Goal: Find specific page/section: Find specific page/section

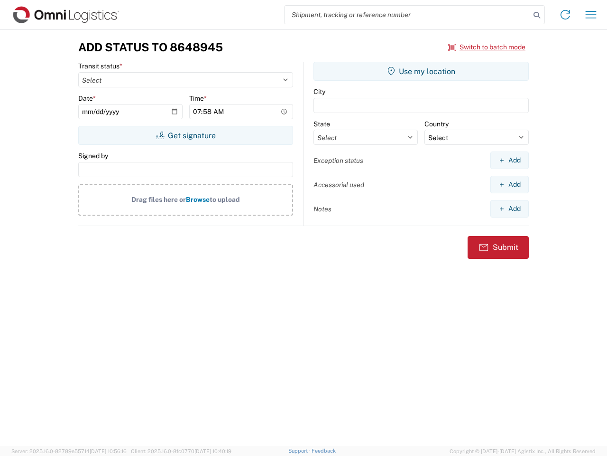
click at [408, 15] on input "search" at bounding box center [408, 15] width 246 height 18
click at [537, 15] on icon at bounding box center [537, 15] width 13 height 13
click at [566, 15] on icon at bounding box center [565, 14] width 15 height 15
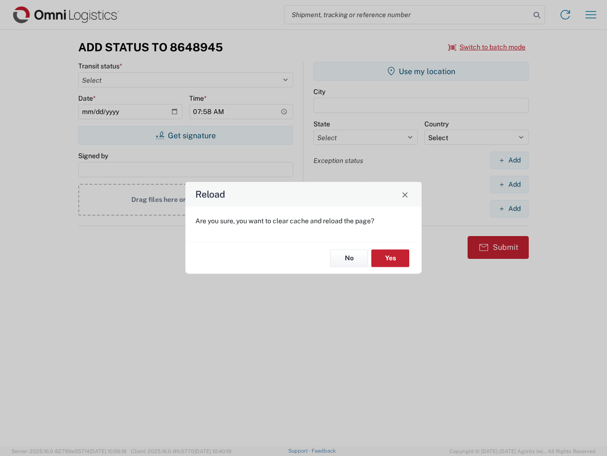
click at [591, 15] on div "Reload Are you sure, you want to clear cache and reload the page? No Yes" at bounding box center [303, 228] width 607 height 456
click at [487, 47] on div "Reload Are you sure, you want to clear cache and reload the page? No Yes" at bounding box center [303, 228] width 607 height 456
click at [186, 135] on div "Reload Are you sure, you want to clear cache and reload the page? No Yes" at bounding box center [303, 228] width 607 height 456
click at [421, 71] on div "Reload Are you sure, you want to clear cache and reload the page? No Yes" at bounding box center [303, 228] width 607 height 456
click at [510, 160] on div "Reload Are you sure, you want to clear cache and reload the page? No Yes" at bounding box center [303, 228] width 607 height 456
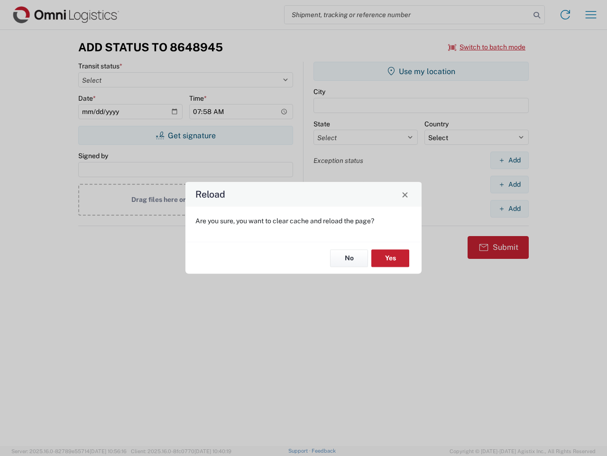
click at [510, 184] on div "Reload Are you sure, you want to clear cache and reload the page? No Yes" at bounding box center [303, 228] width 607 height 456
click at [510, 208] on div "Reload Are you sure, you want to clear cache and reload the page? No Yes" at bounding box center [303, 228] width 607 height 456
